Goal: Task Accomplishment & Management: Use online tool/utility

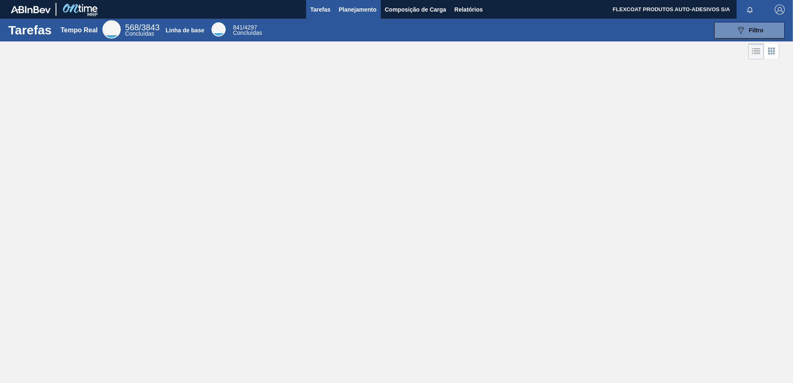
click at [345, 11] on span "Planejamento" at bounding box center [358, 10] width 38 height 10
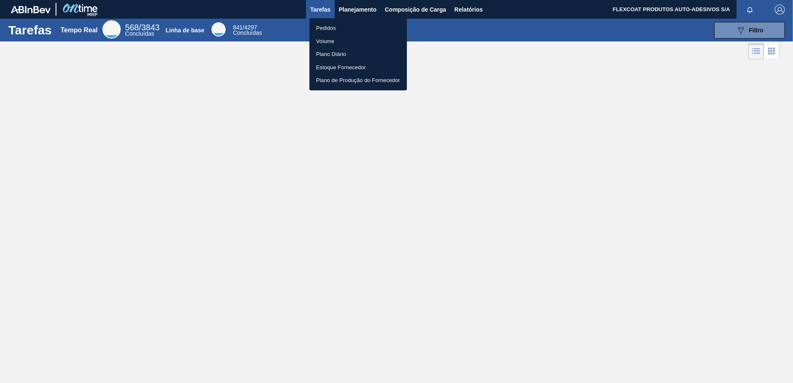
click at [332, 28] on li "Pedidos" at bounding box center [359, 28] width 98 height 13
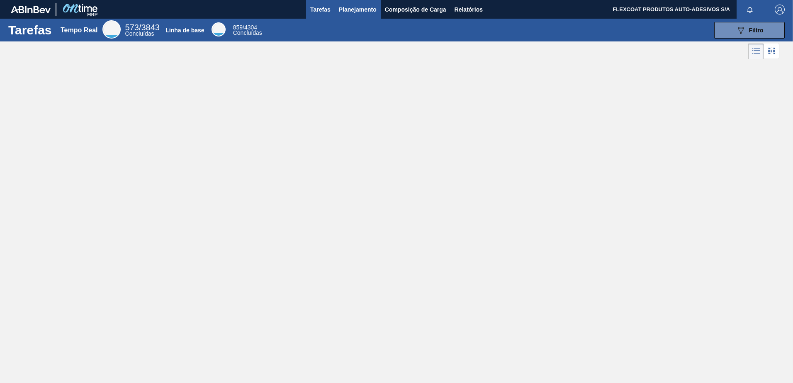
click at [342, 6] on span "Planejamento" at bounding box center [358, 10] width 38 height 10
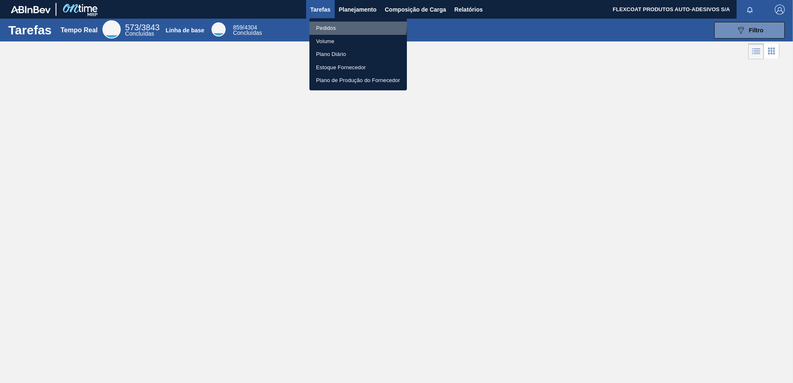
click at [326, 25] on li "Pedidos" at bounding box center [359, 28] width 98 height 13
